Goal: Task Accomplishment & Management: Use online tool/utility

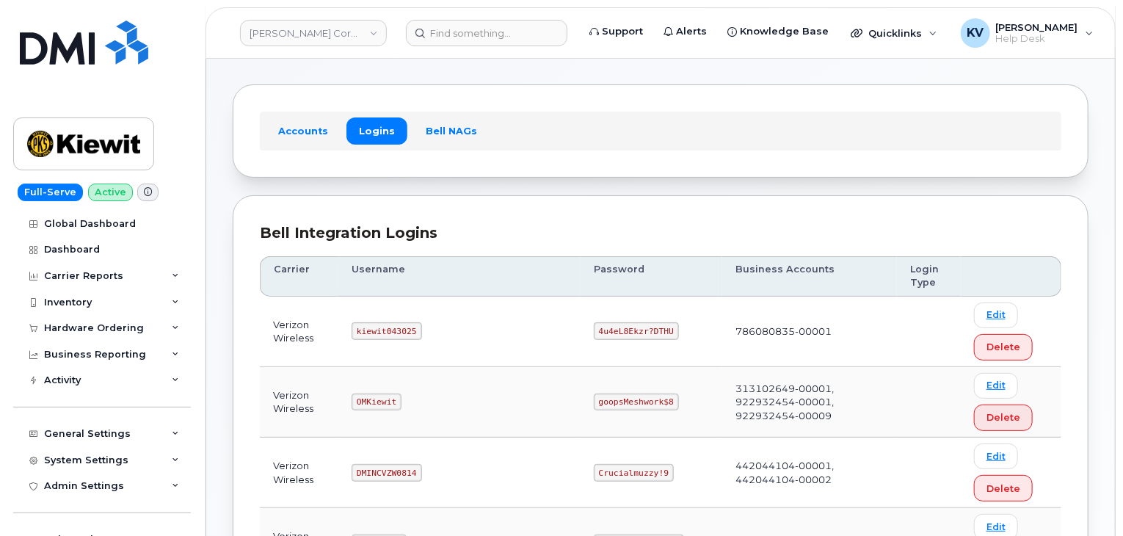
scroll to position [147, 0]
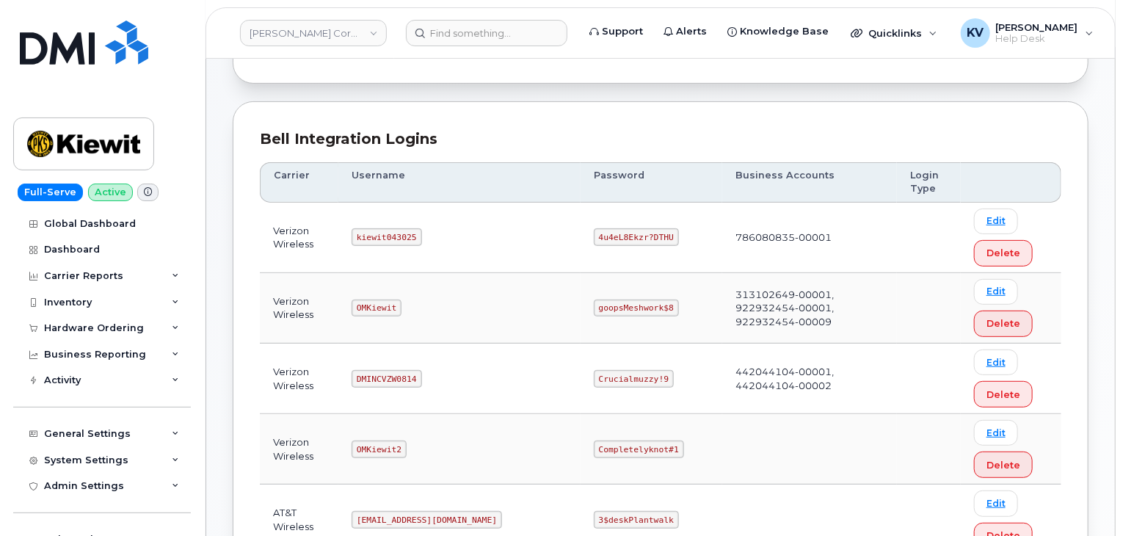
click at [594, 230] on code "4u4eL8Ekzr?DTHU" at bounding box center [636, 237] width 85 height 18
click at [599, 236] on code "4u4eL8Ekzr?DTHU" at bounding box center [636, 237] width 85 height 18
drag, startPoint x: 607, startPoint y: 233, endPoint x: 535, endPoint y: 230, distance: 72.0
click at [594, 230] on code "4u4eL8Ekzr?DTHU" at bounding box center [636, 237] width 85 height 18
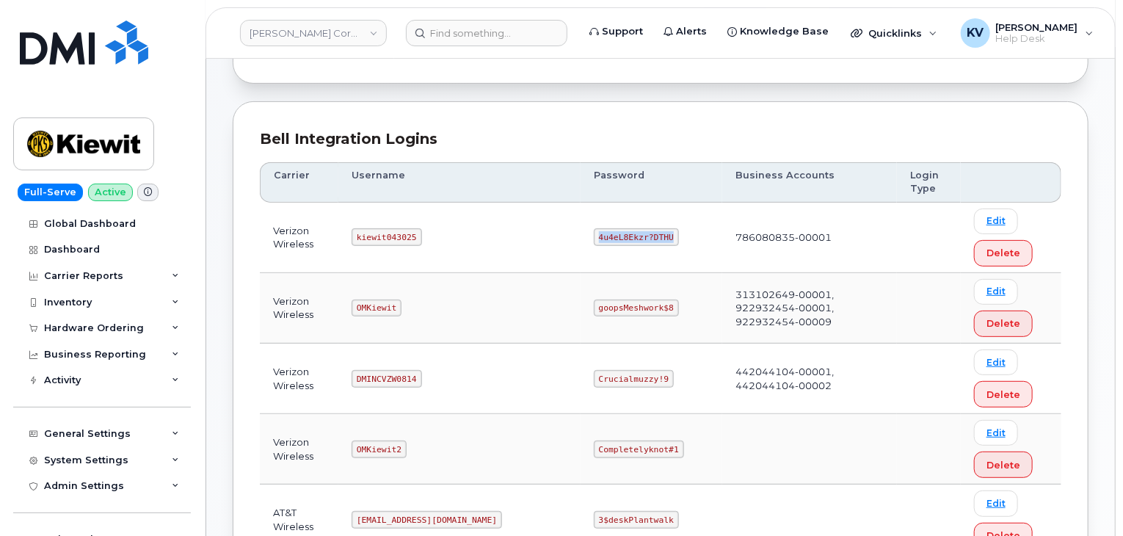
copy code "4u4eL8Ekzr?DTHU"
